Goal: Task Accomplishment & Management: Manage account settings

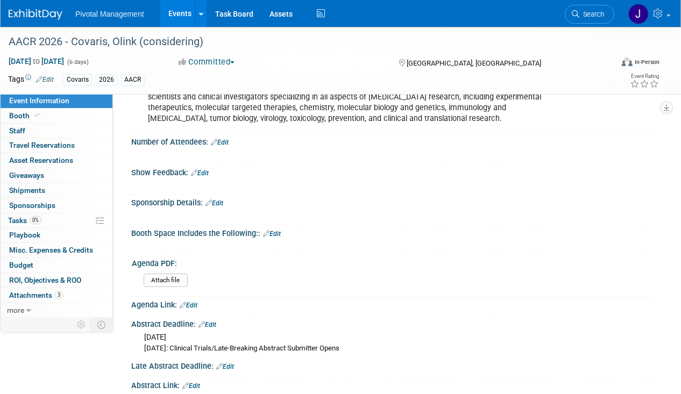
click at [182, 10] on link "Events" at bounding box center [179, 13] width 39 height 27
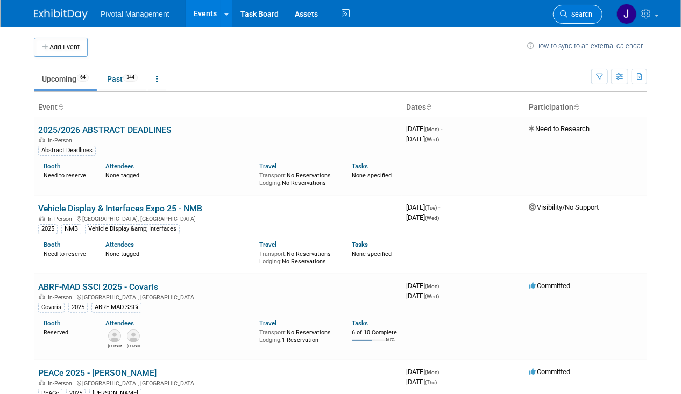
click at [565, 13] on icon at bounding box center [564, 14] width 8 height 8
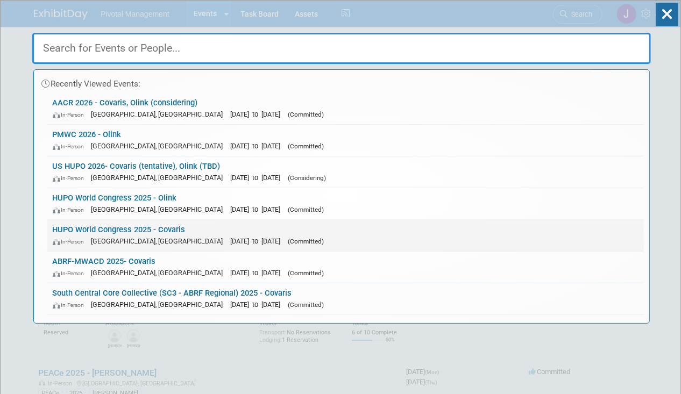
click at [260, 236] on div "In-Person Toronto, Canada Nov 9, 2025 to Nov 13, 2025 (Committed)" at bounding box center [346, 241] width 586 height 11
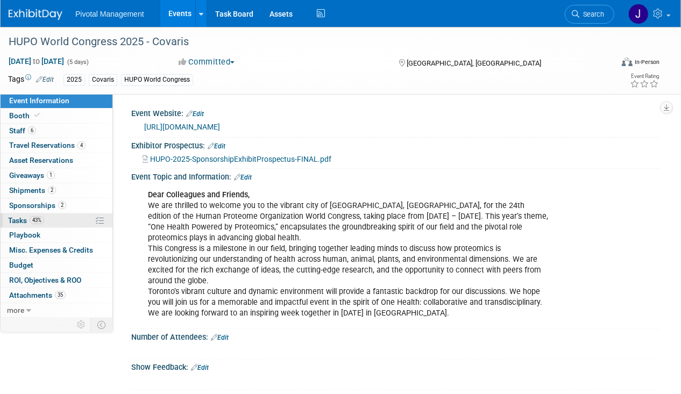
click at [44, 224] on link "43% Tasks 43%" at bounding box center [57, 220] width 112 height 15
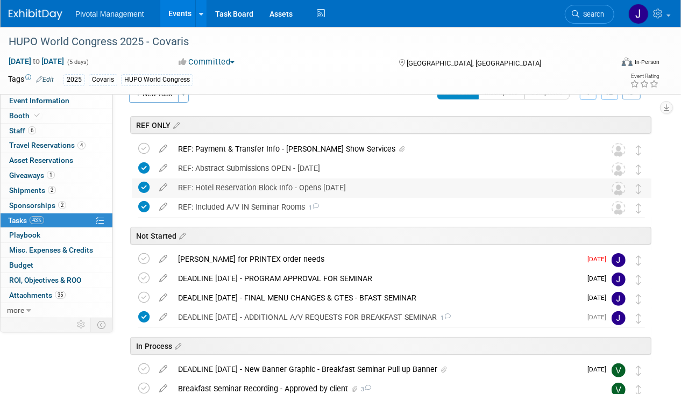
scroll to position [95, 0]
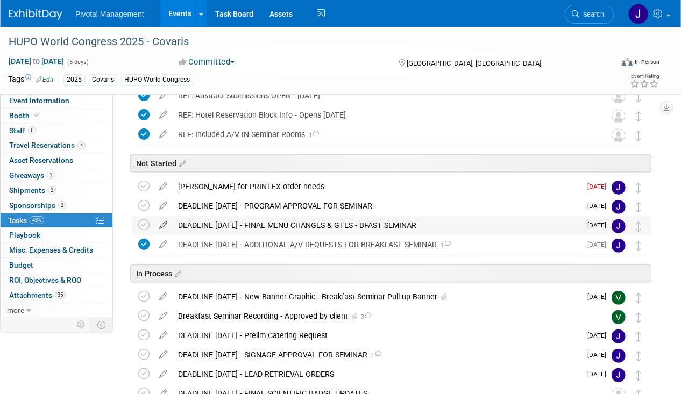
click at [158, 223] on icon at bounding box center [163, 222] width 19 height 13
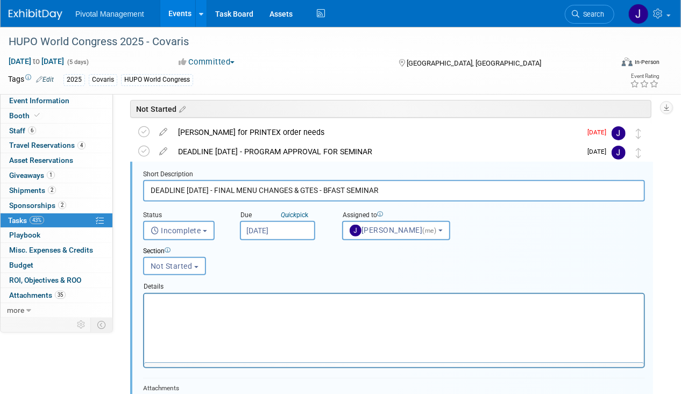
scroll to position [153, 0]
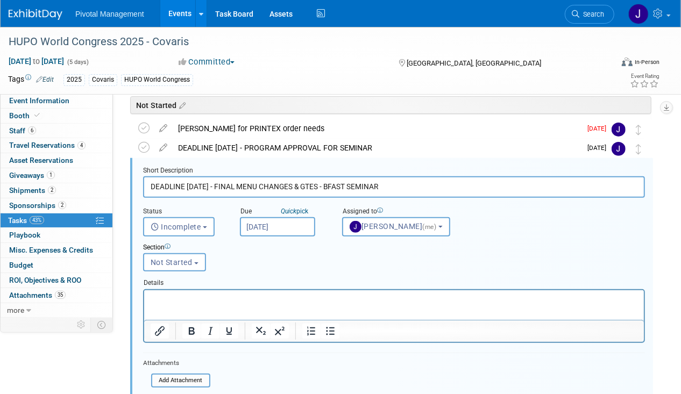
click at [203, 186] on input "DEADLINE [DATE] - FINAL MENU CHANGES & GTES - BFAST SEMINAR" at bounding box center [394, 186] width 502 height 21
type input "DEADLINE [DATE] - FINAL MENU CHANGES & GTES - BFAST SEMINAR"
click at [268, 231] on input "[DATE]" at bounding box center [277, 226] width 75 height 19
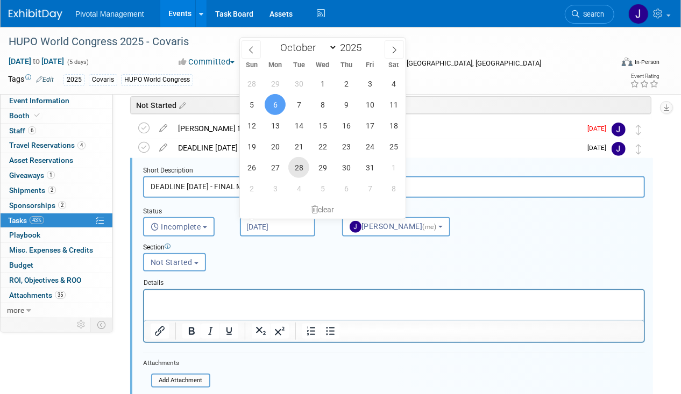
click at [298, 162] on span "28" at bounding box center [298, 167] width 21 height 21
type input "[DATE]"
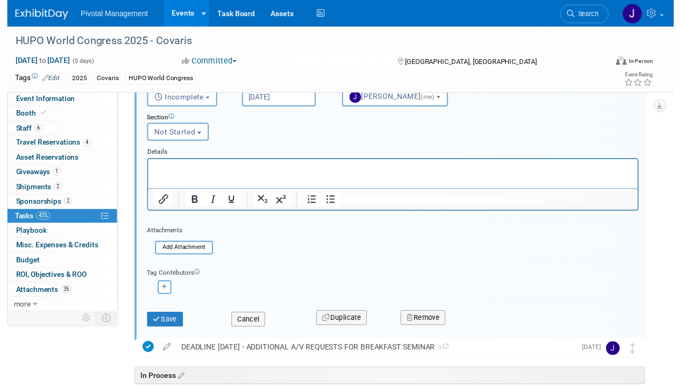
scroll to position [284, 0]
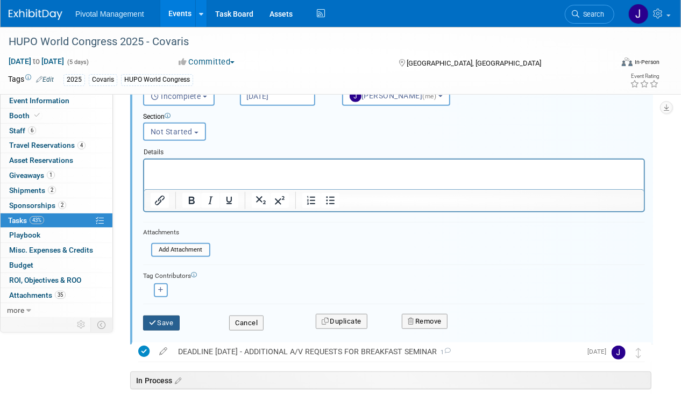
click at [167, 320] on button "Save" at bounding box center [161, 323] width 37 height 15
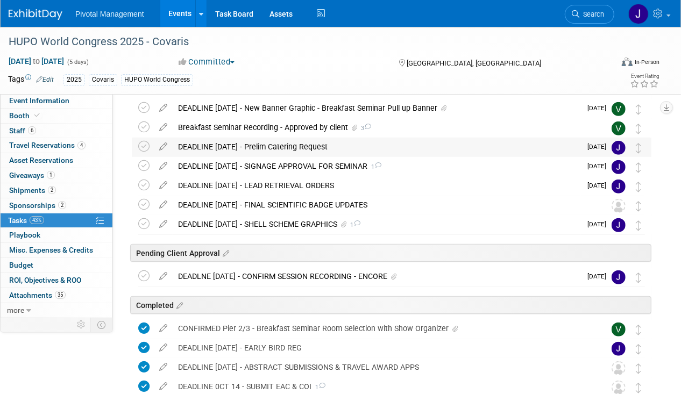
click at [345, 153] on div "DEADLINE [DATE] - Prelim Catering Request" at bounding box center [377, 147] width 408 height 18
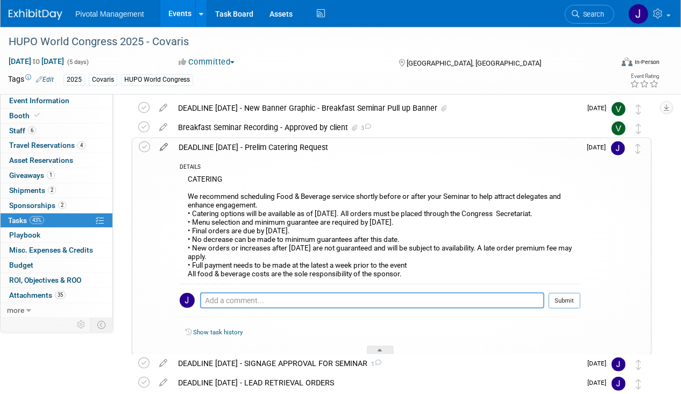
click at [162, 149] on icon at bounding box center [163, 144] width 19 height 13
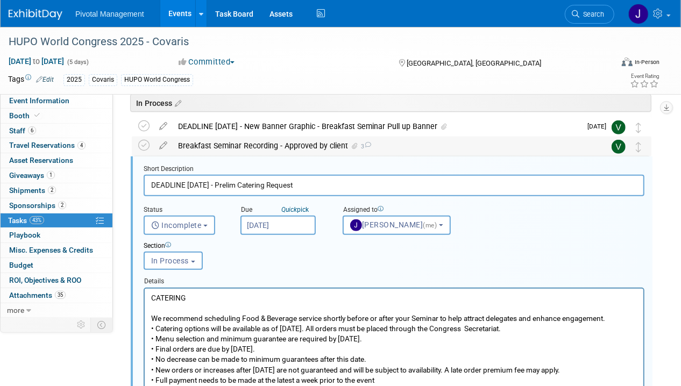
scroll to position [264, 0]
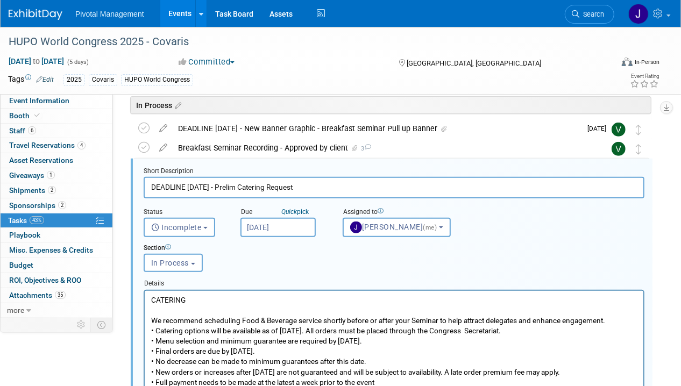
drag, startPoint x: 214, startPoint y: 185, endPoint x: 186, endPoint y: 184, distance: 28.0
click at [186, 184] on input "DEADLINE [DATE] - Prelim Catering Request" at bounding box center [394, 187] width 501 height 21
type input "DEADLINE [DATE] - Prelim Catering Request"
click at [287, 226] on input "[DATE]" at bounding box center [277, 227] width 75 height 19
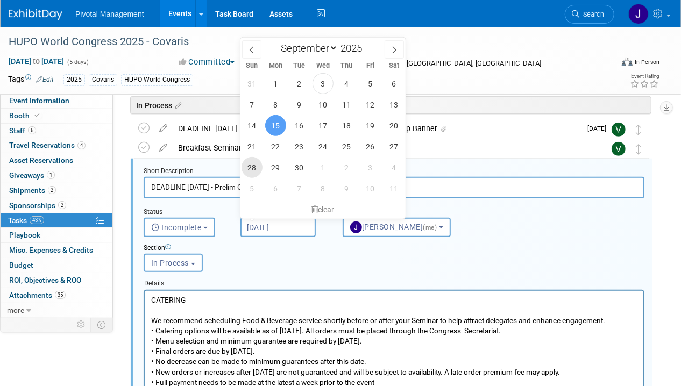
click at [257, 163] on span "28" at bounding box center [251, 167] width 21 height 21
type input "[DATE]"
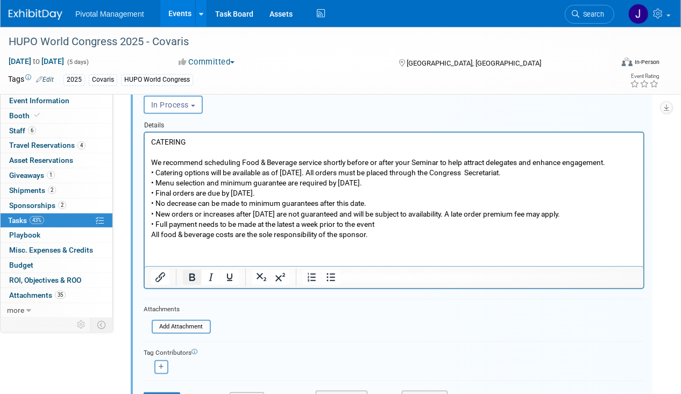
scroll to position [469, 0]
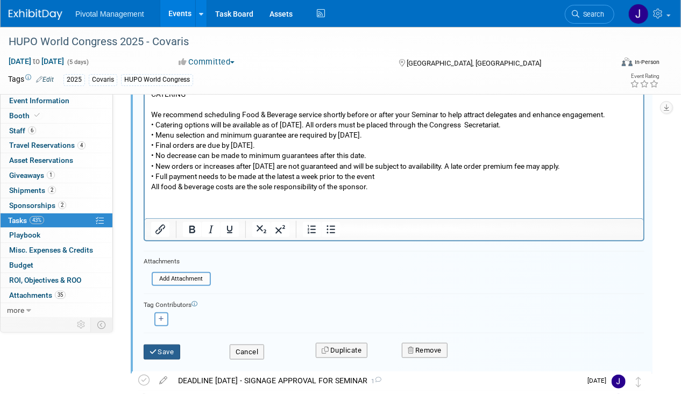
click at [155, 354] on button "Save" at bounding box center [162, 352] width 37 height 15
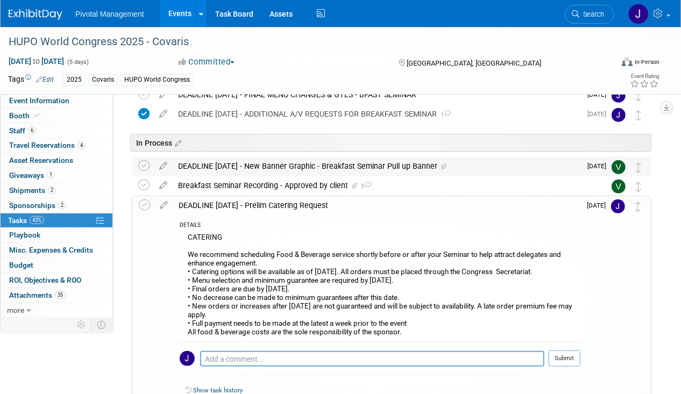
scroll to position [224, 0]
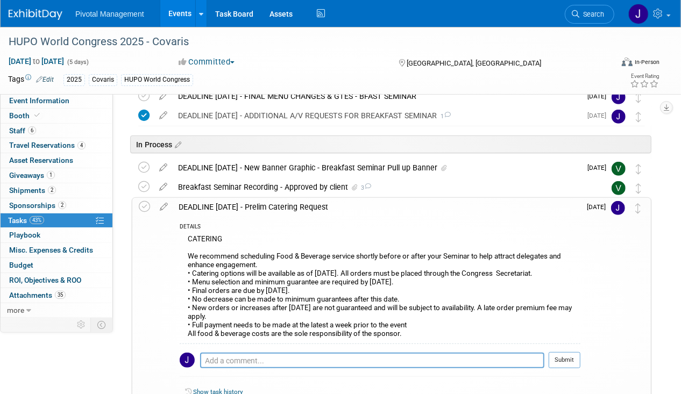
click at [274, 206] on div "DEADLINE [DATE] - Prelim Catering Request" at bounding box center [376, 207] width 407 height 18
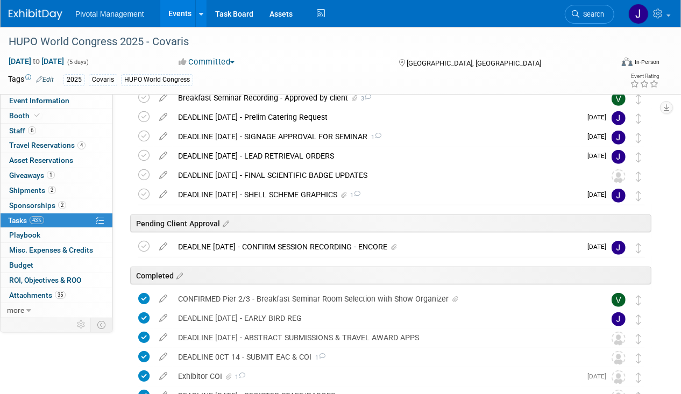
scroll to position [317, 0]
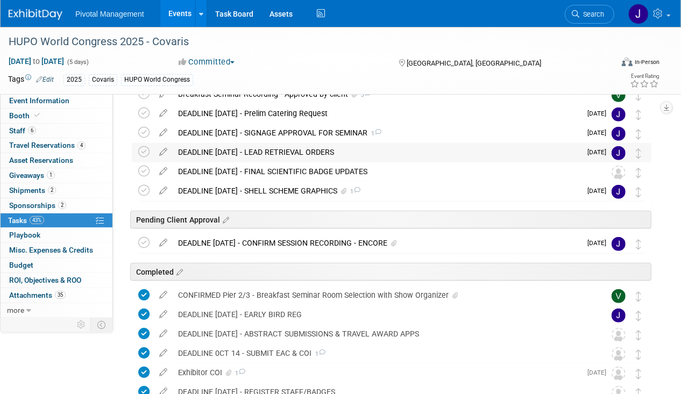
click at [215, 145] on div "DEADLINE [DATE] - LEAD RETRIEVAL ORDERS" at bounding box center [377, 152] width 408 height 18
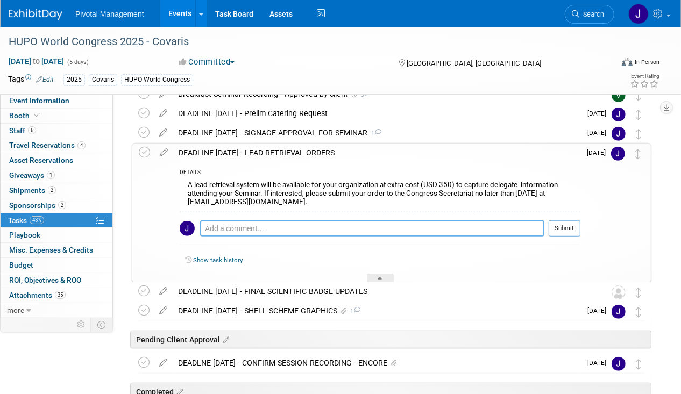
click at [221, 230] on textarea at bounding box center [372, 228] width 344 height 16
click at [432, 225] on textarea "Will be pushed back - pending info from show organizers -" at bounding box center [372, 228] width 344 height 16
type textarea "Will be pushed back - pending info from show organizers - [DATE]"
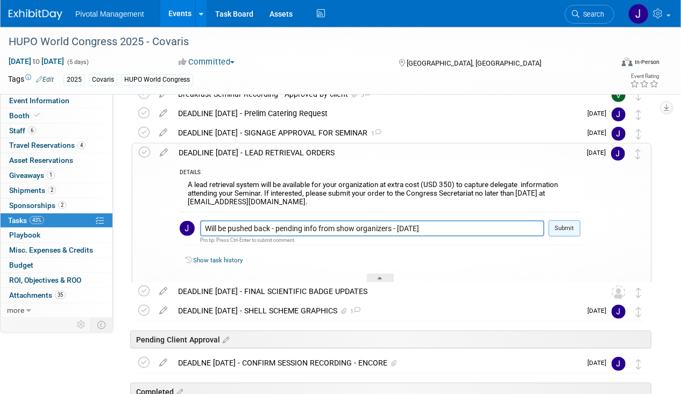
click at [555, 231] on button "Submit" at bounding box center [565, 228] width 32 height 16
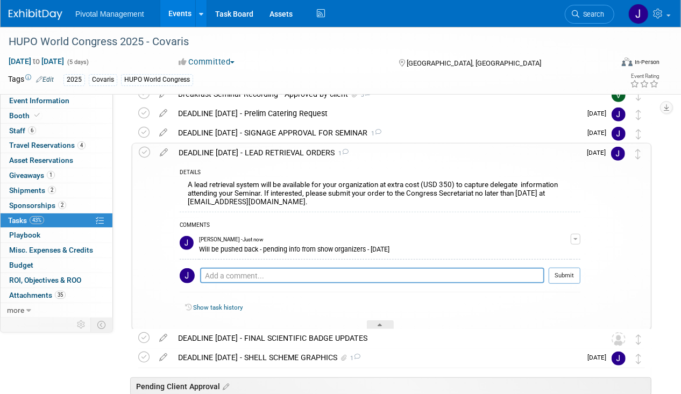
click at [230, 156] on div "DEADLINE [DATE] - LEAD RETRIEVAL ORDERS 1" at bounding box center [376, 153] width 407 height 18
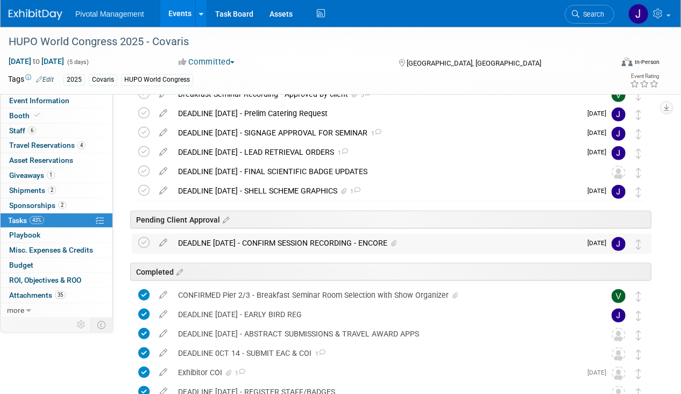
click at [241, 244] on div "DEADLNE [DATE] - CONFIRM SESSION RECORDING - ENCORE" at bounding box center [377, 243] width 408 height 18
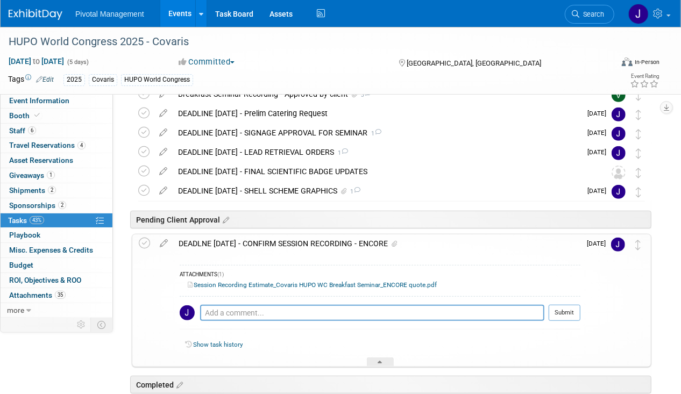
click at [241, 244] on div "DEADLNE [DATE] - CONFIRM SESSION RECORDING - ENCORE" at bounding box center [376, 243] width 407 height 18
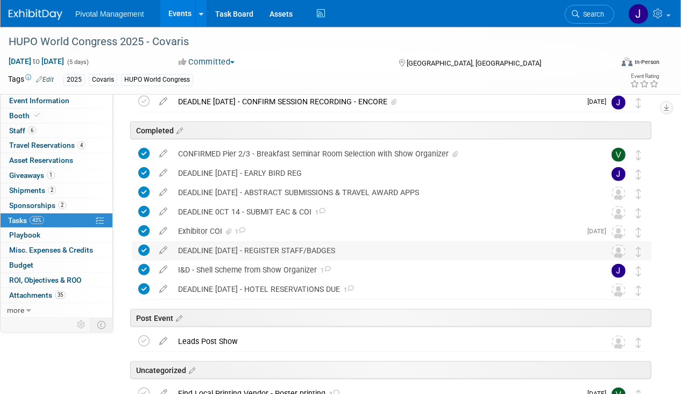
scroll to position [572, 0]
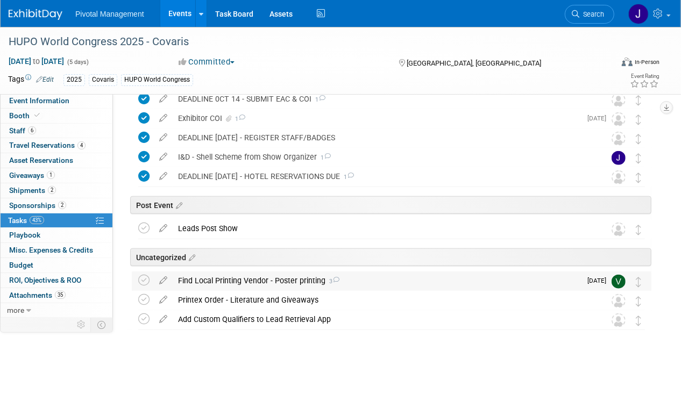
click at [247, 277] on div "Find Local Printing Vendor - Poster printing 3" at bounding box center [377, 281] width 408 height 18
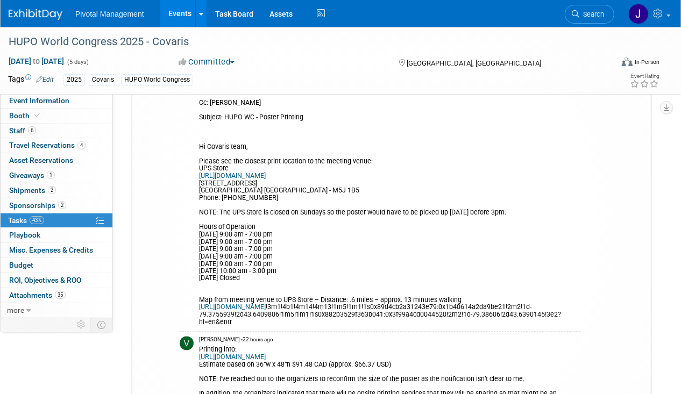
scroll to position [856, 0]
